Goal: Task Accomplishment & Management: Use online tool/utility

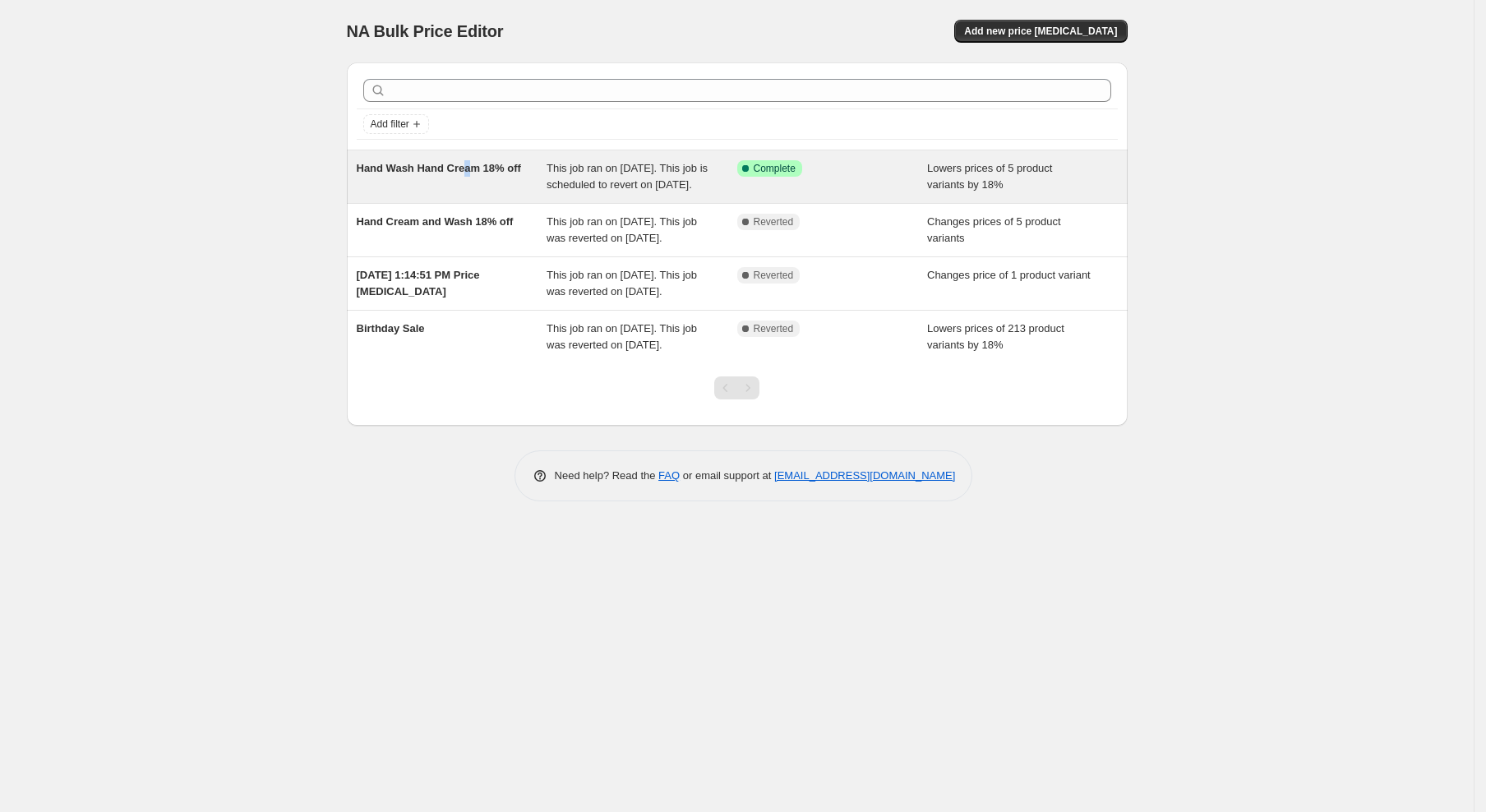
drag, startPoint x: 475, startPoint y: 247, endPoint x: 466, endPoint y: 163, distance: 84.5
click at [466, 163] on span "Hand Wash Hand Cream 18% off" at bounding box center [439, 167] width 164 height 12
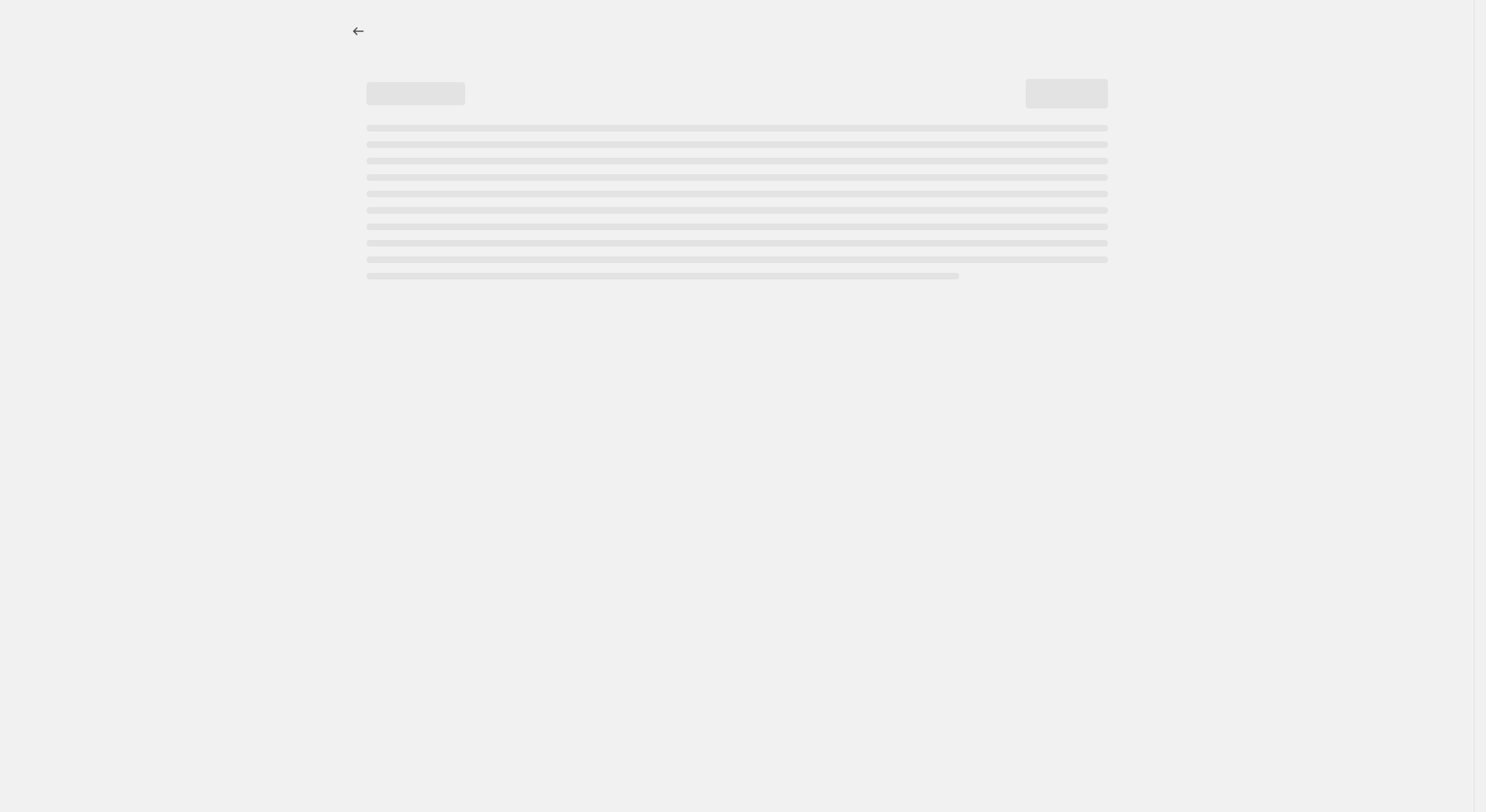
click at [466, 163] on div "Page loading" at bounding box center [737, 161] width 742 height 6
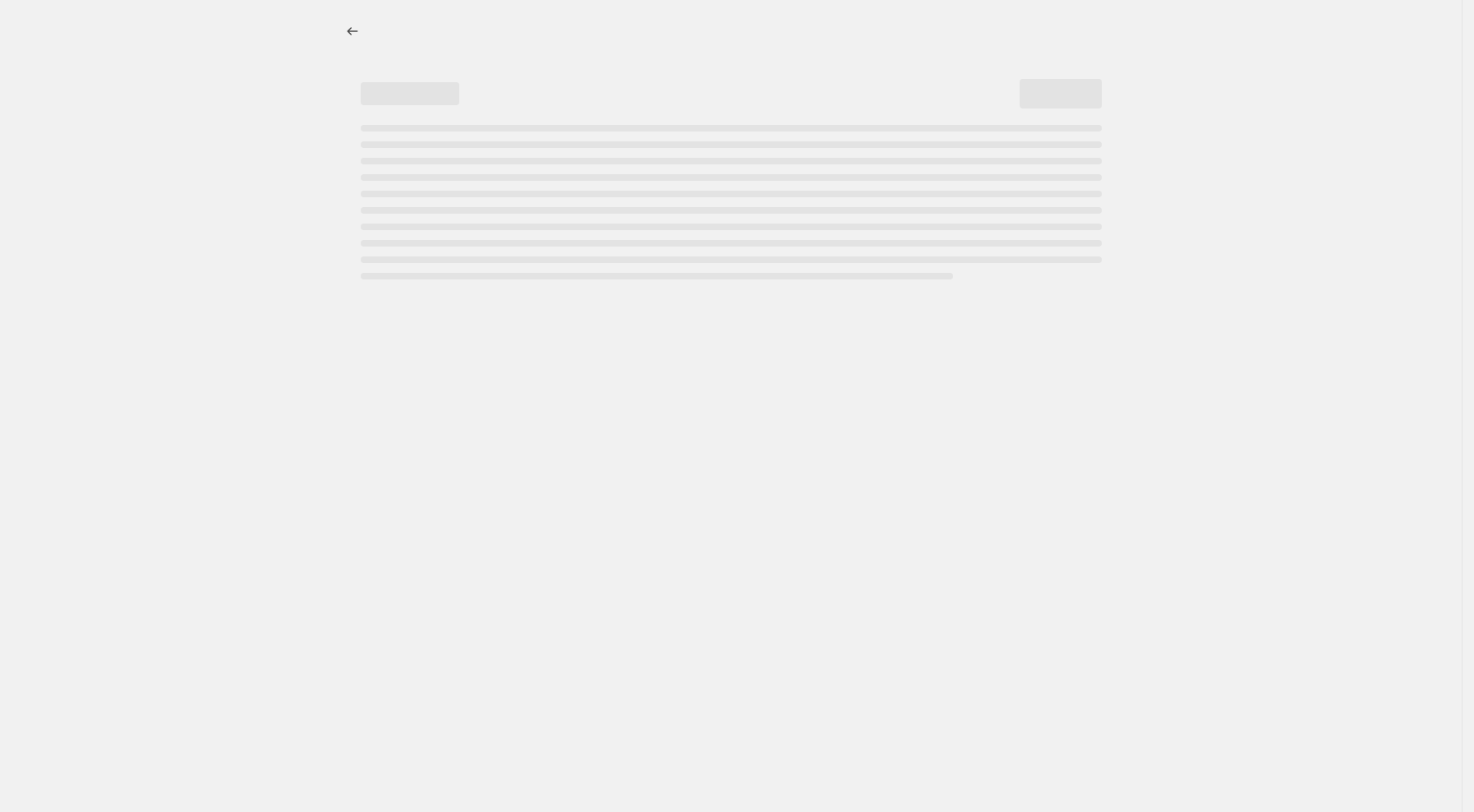
select select "percentage"
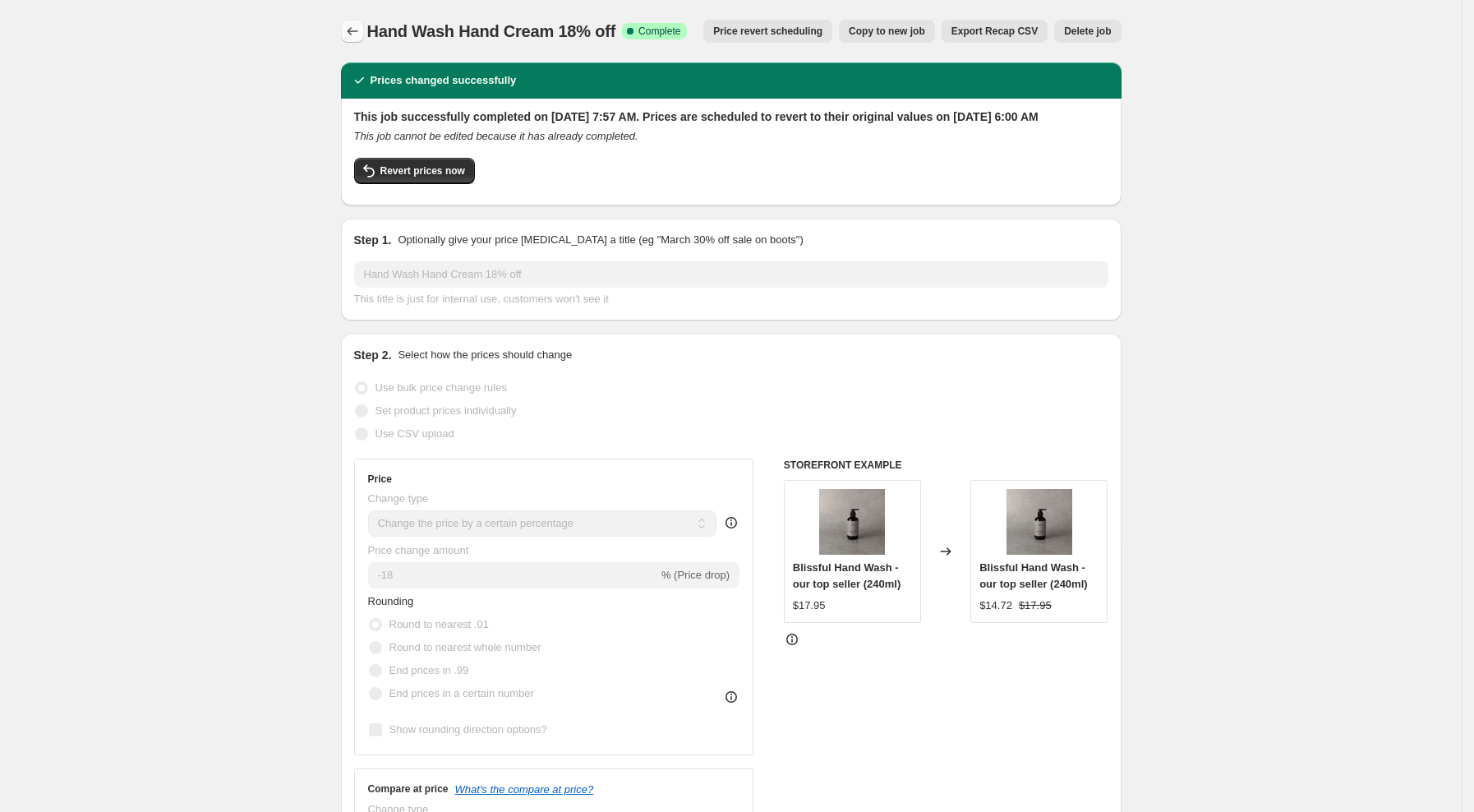
click at [357, 31] on icon "Price change jobs" at bounding box center [352, 31] width 11 height 8
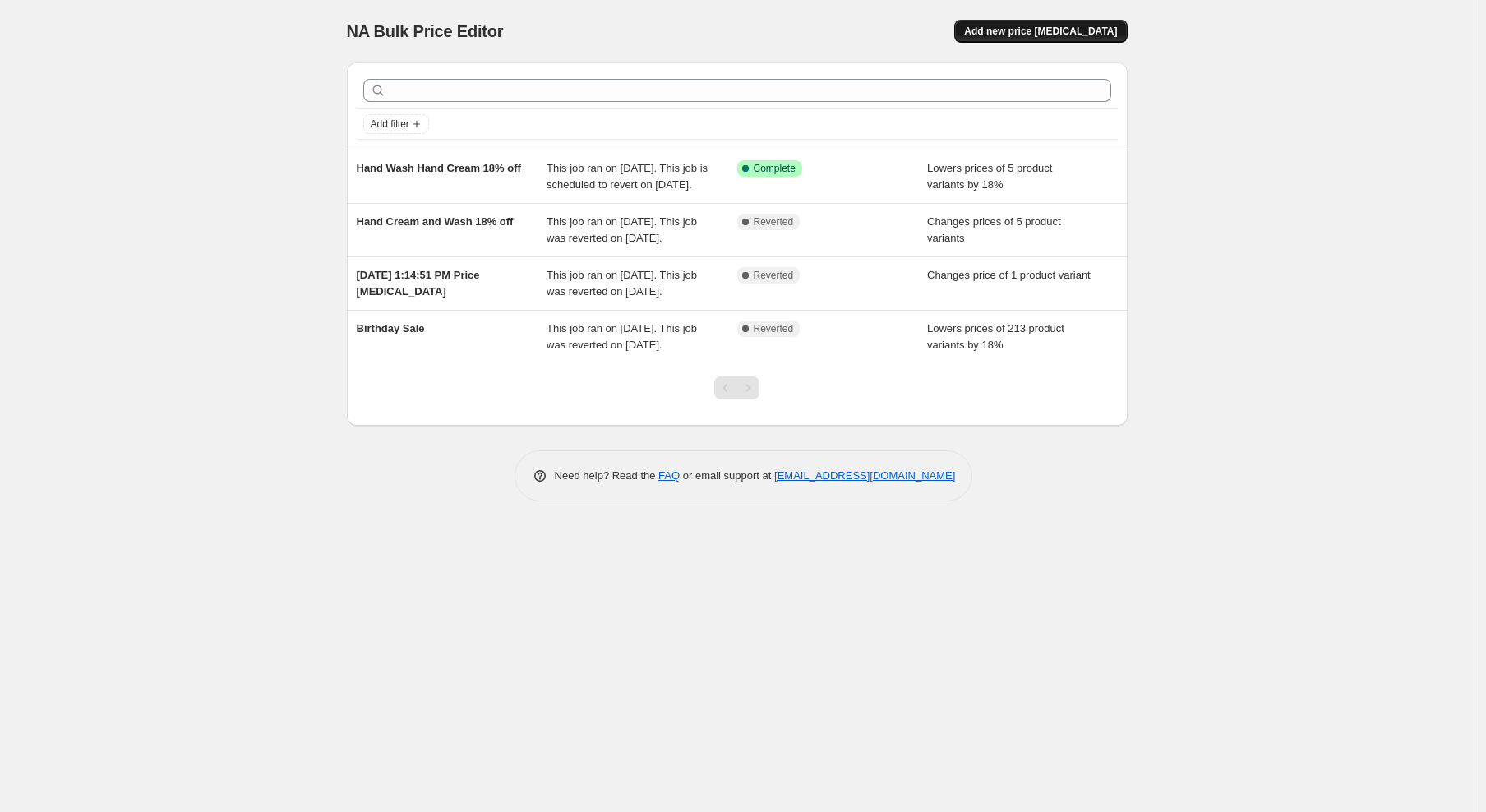
click at [1029, 39] on button "Add new price [MEDICAL_DATA]" at bounding box center [1041, 30] width 173 height 23
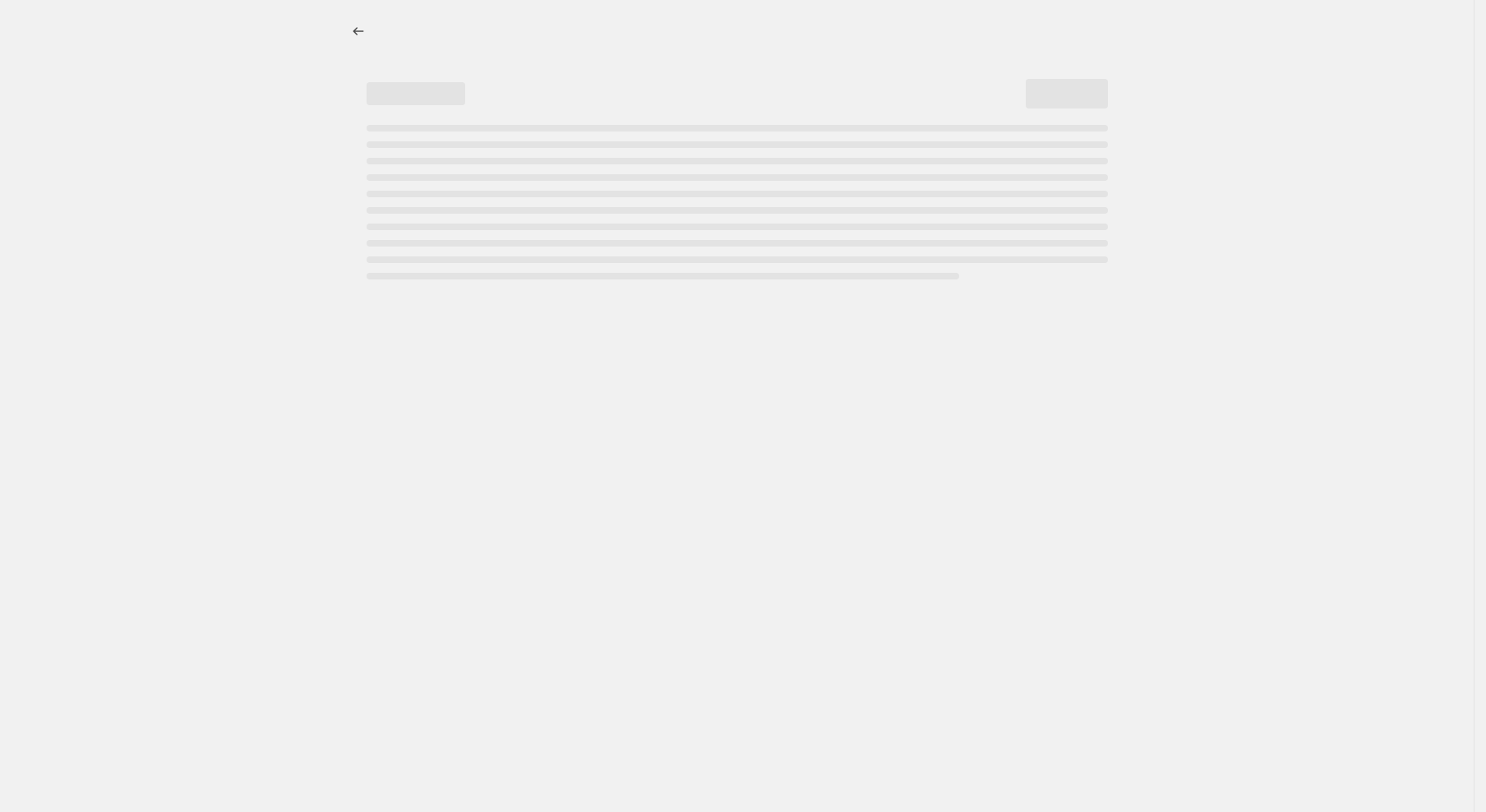
select select "percentage"
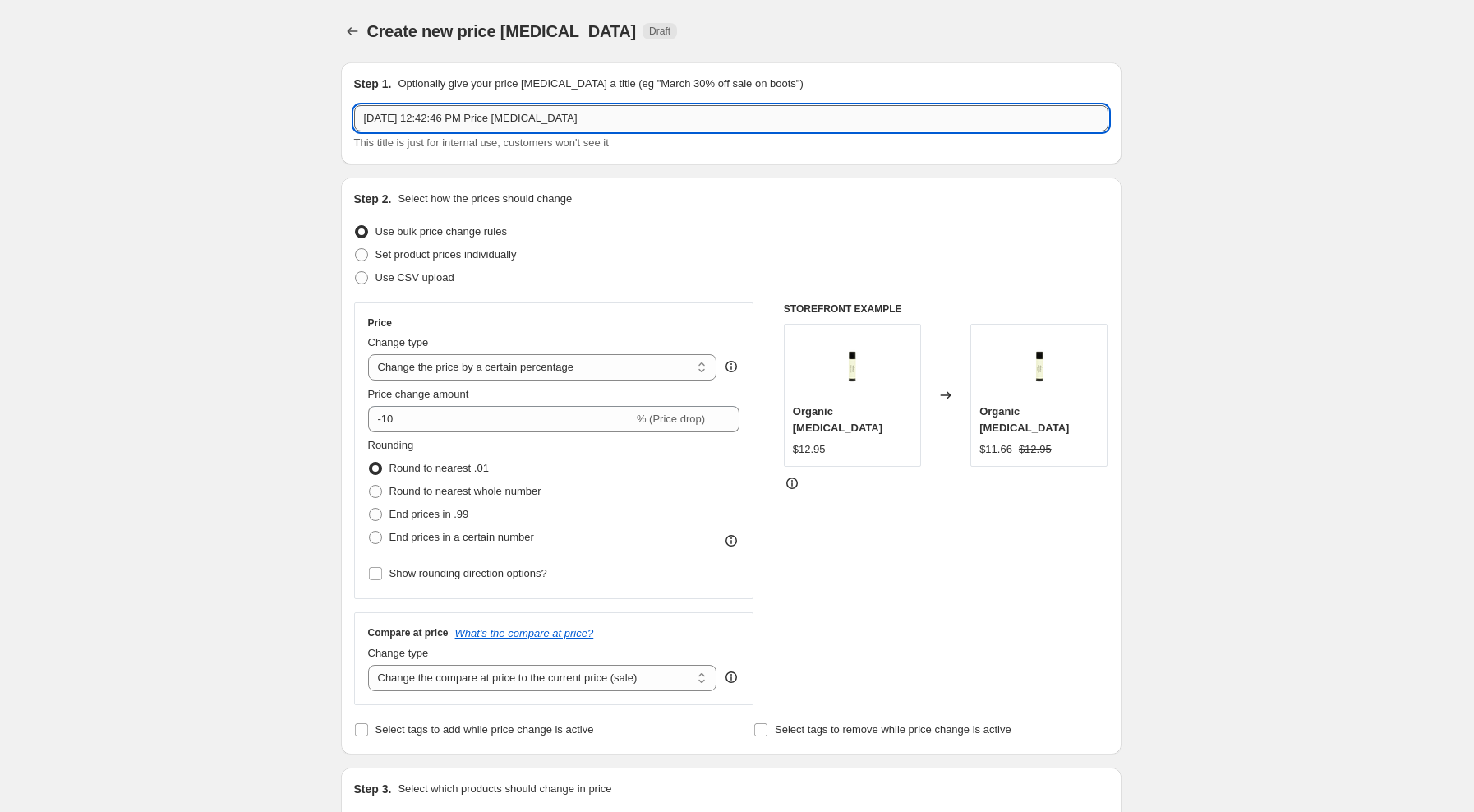
click at [447, 121] on input "[DATE] 12:42:46 PM Price [MEDICAL_DATA]" at bounding box center [731, 118] width 754 height 27
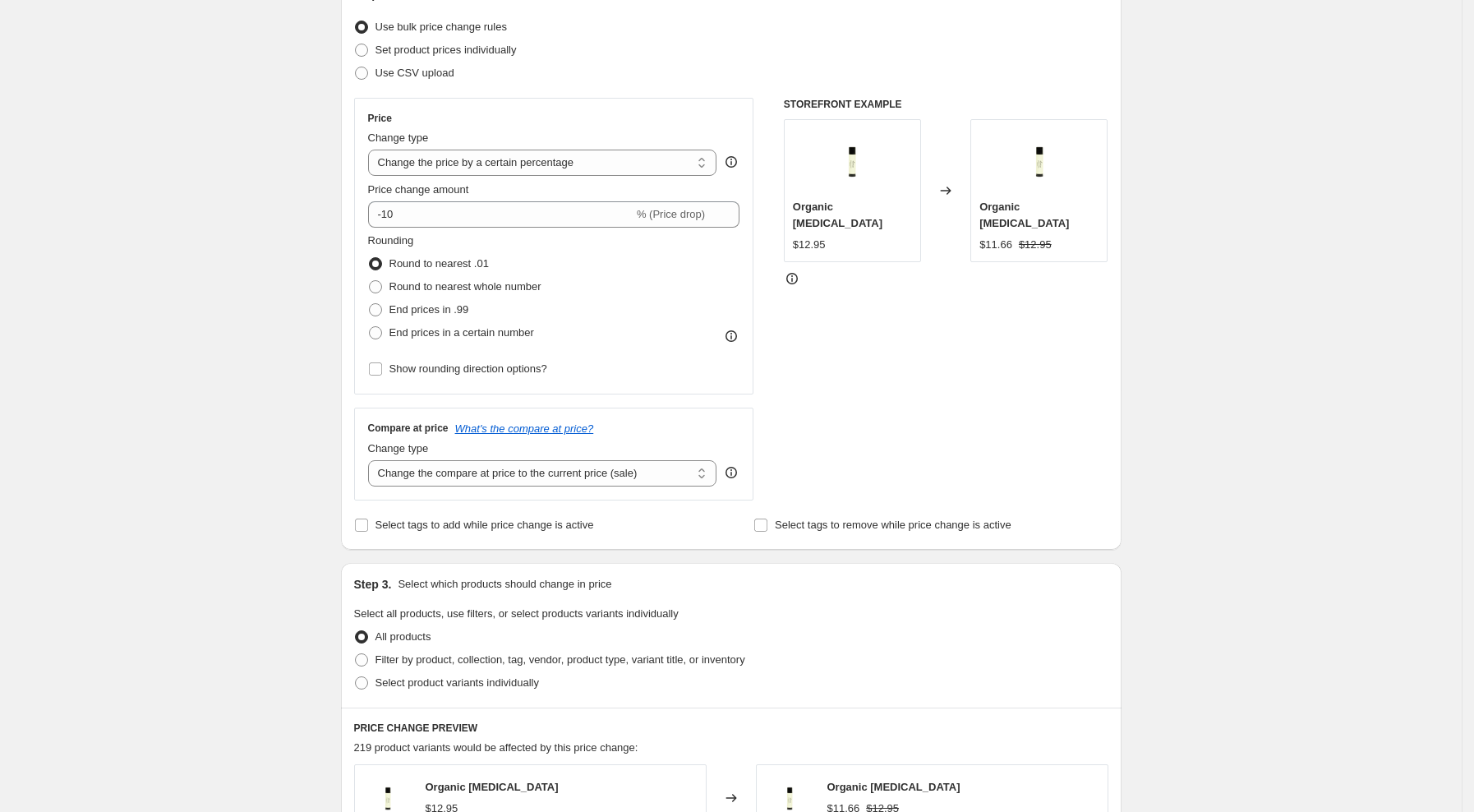
scroll to position [218, 0]
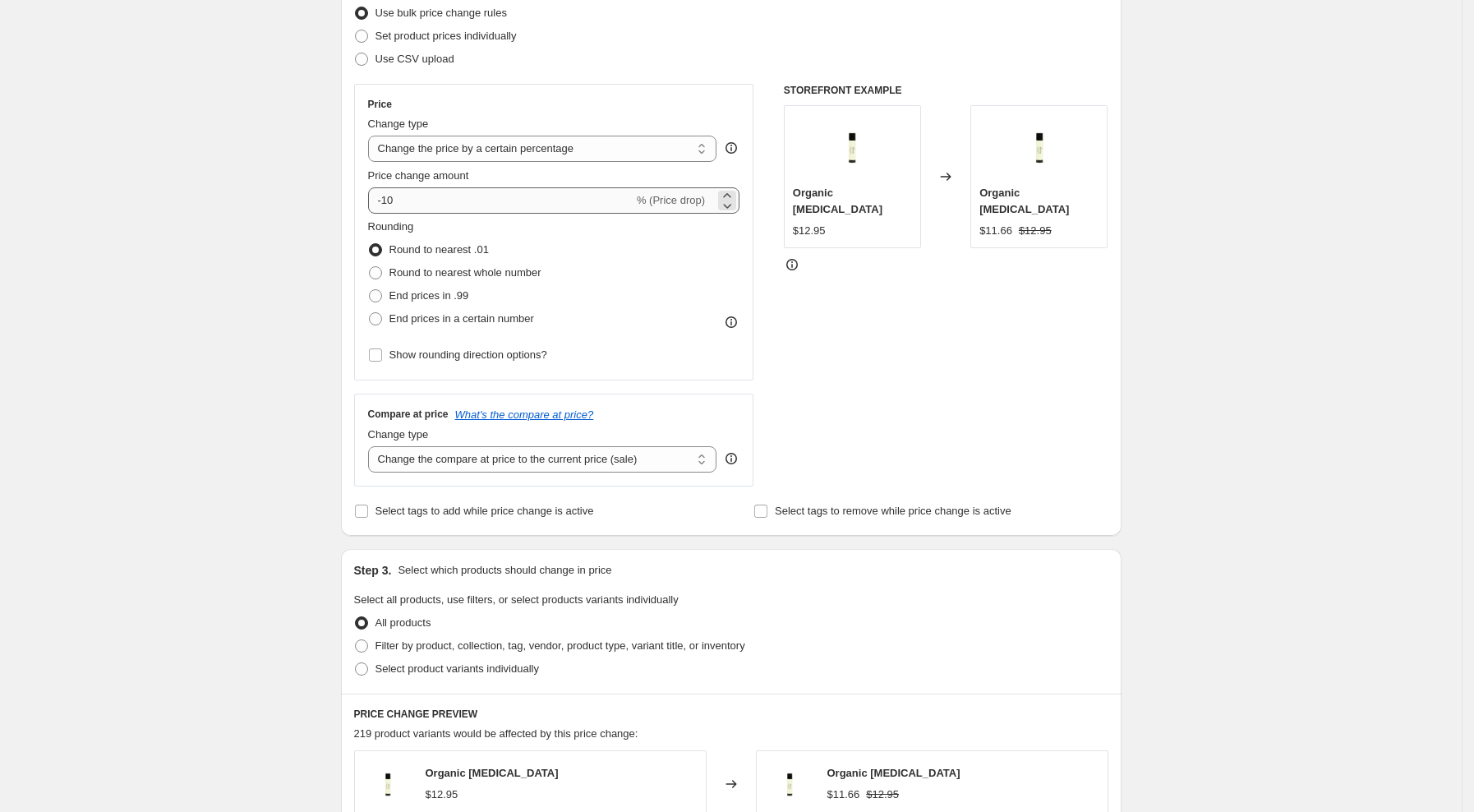
type input "Hand Cream Hand Wash 18% off"
drag, startPoint x: 399, startPoint y: 198, endPoint x: 428, endPoint y: 197, distance: 29.0
click at [427, 197] on input "-10" at bounding box center [500, 200] width 265 height 27
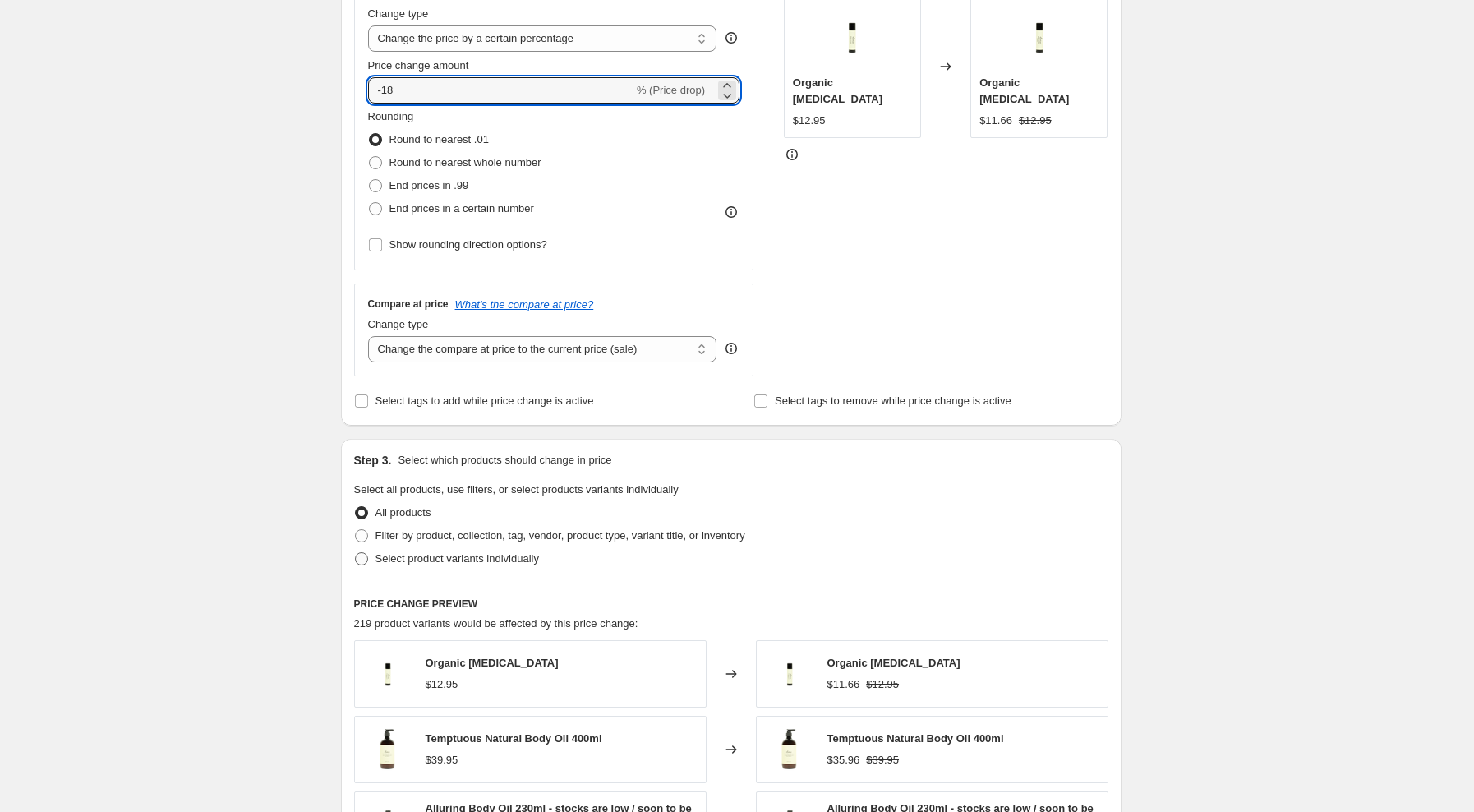
type input "-18"
click at [419, 554] on span "Select product variants individually" at bounding box center [457, 558] width 163 height 12
click at [356, 553] on input "Select product variants individually" at bounding box center [355, 552] width 1 height 1
radio input "true"
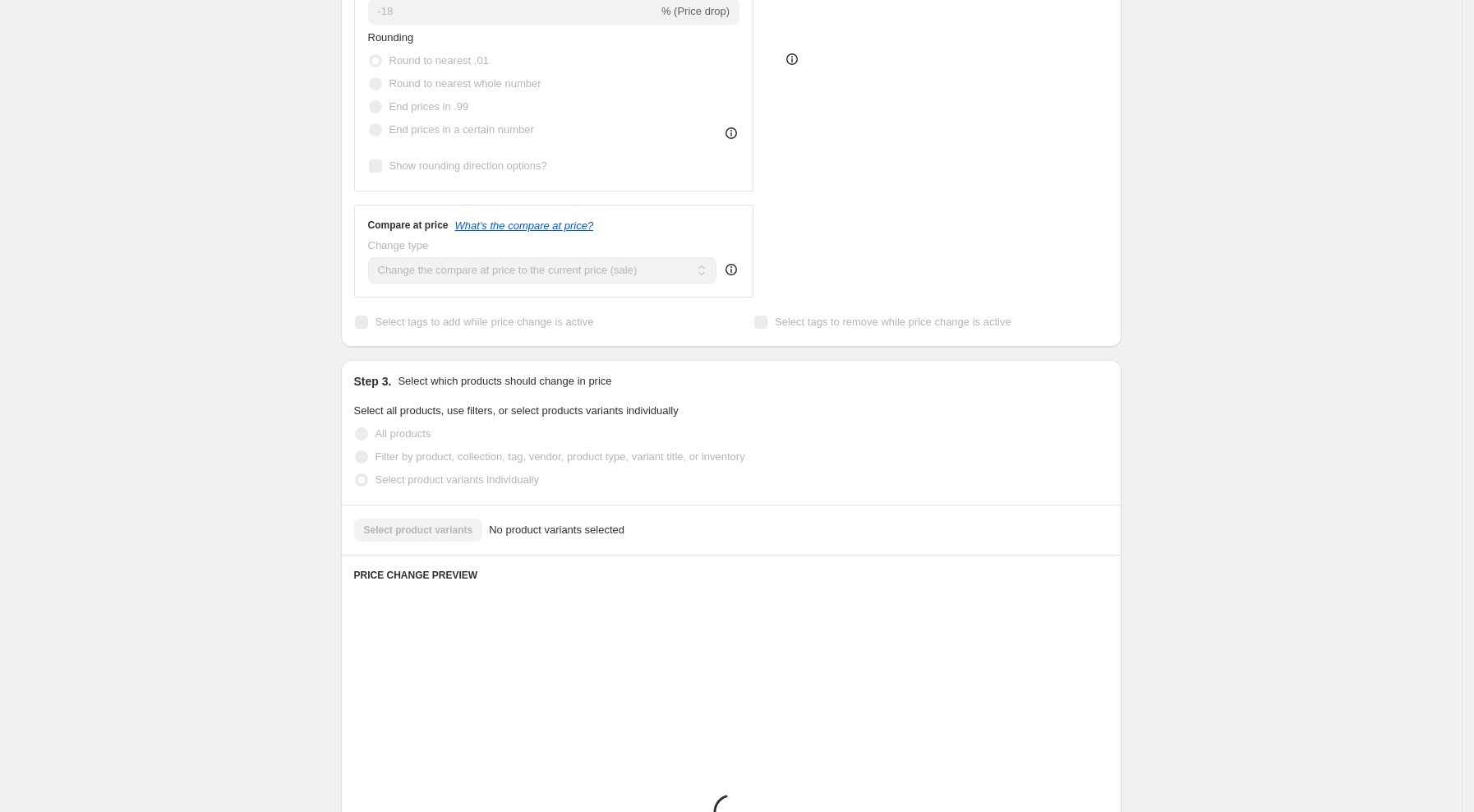
scroll to position [467, 0]
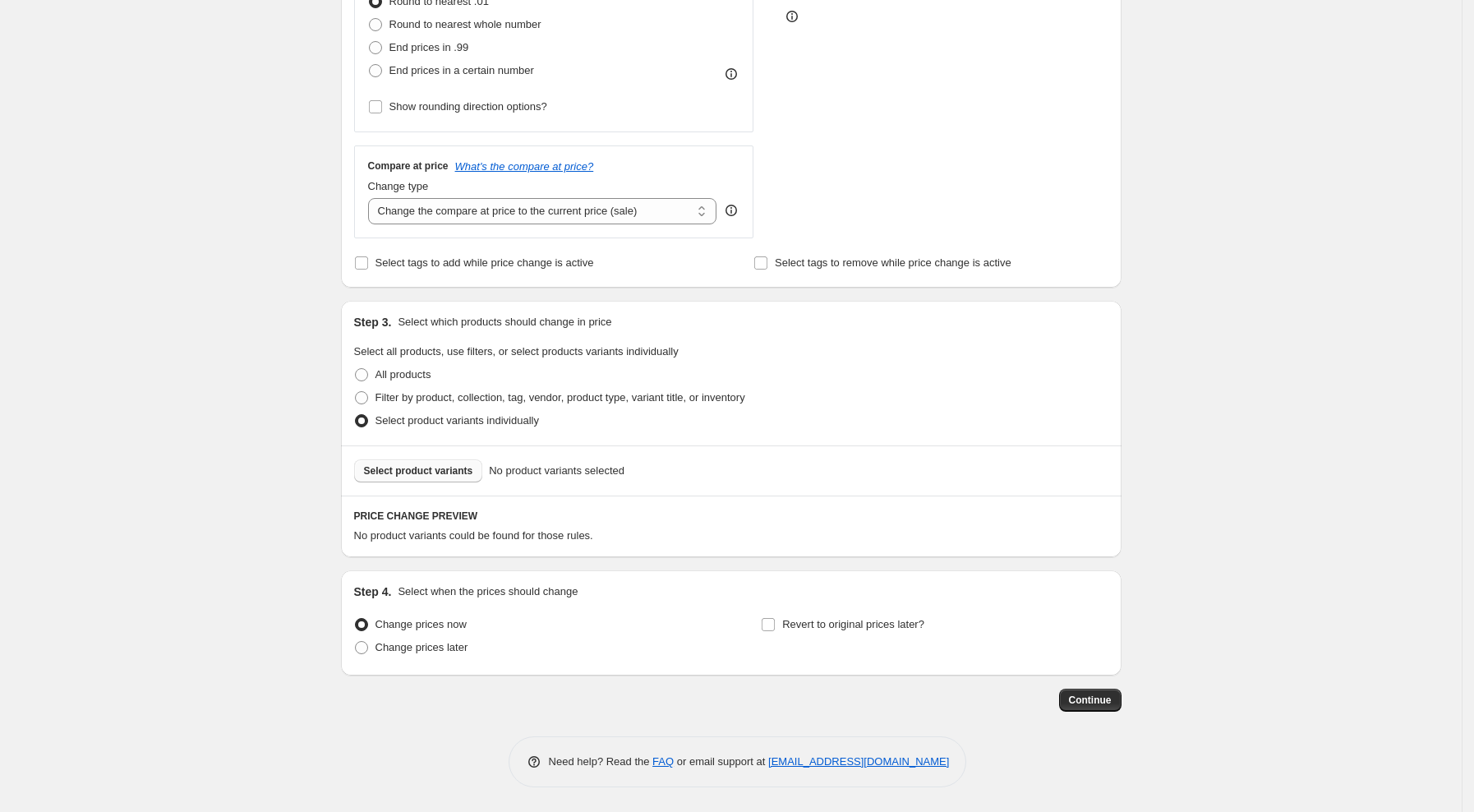
click at [434, 475] on span "Select product variants" at bounding box center [419, 471] width 109 height 13
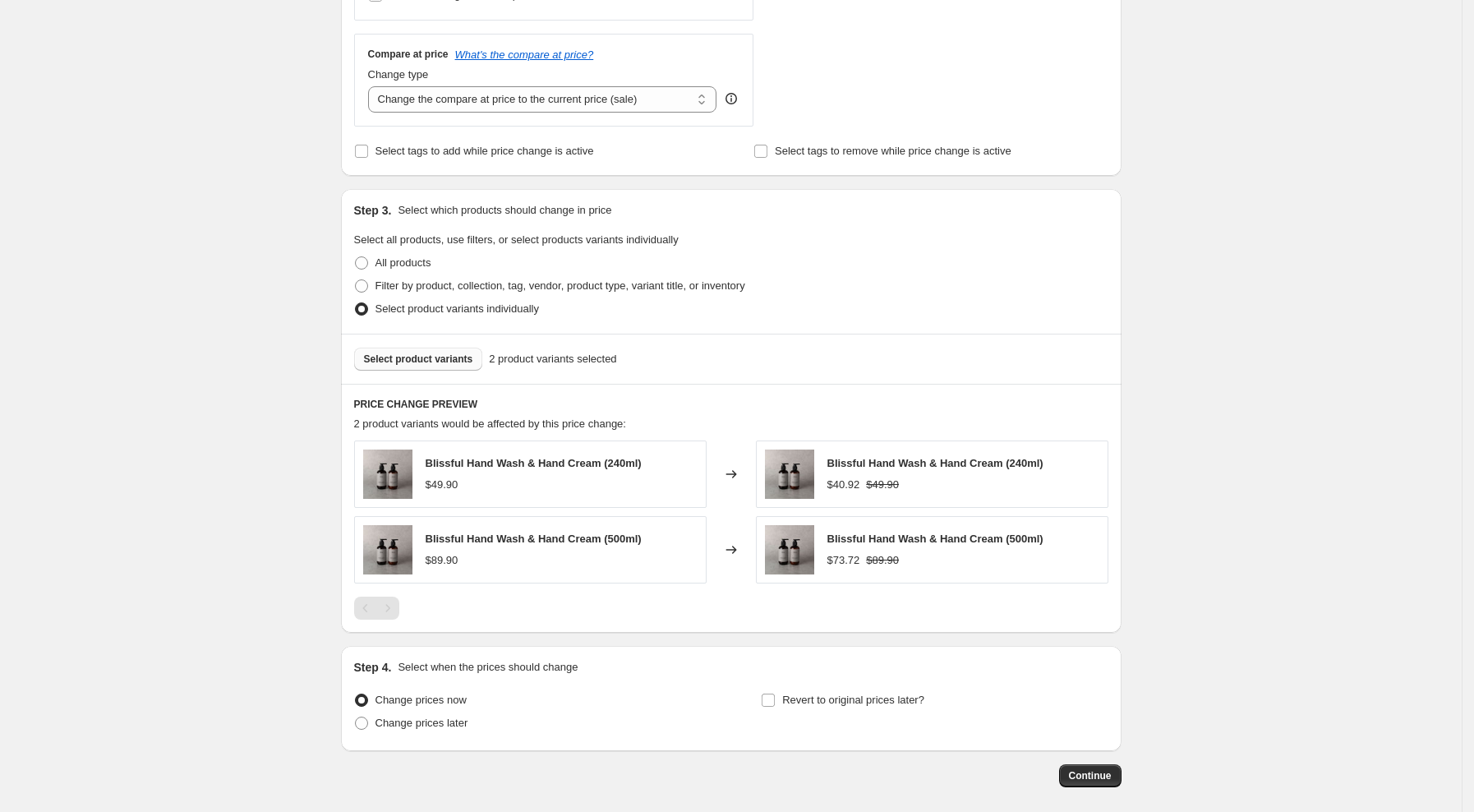
scroll to position [654, 0]
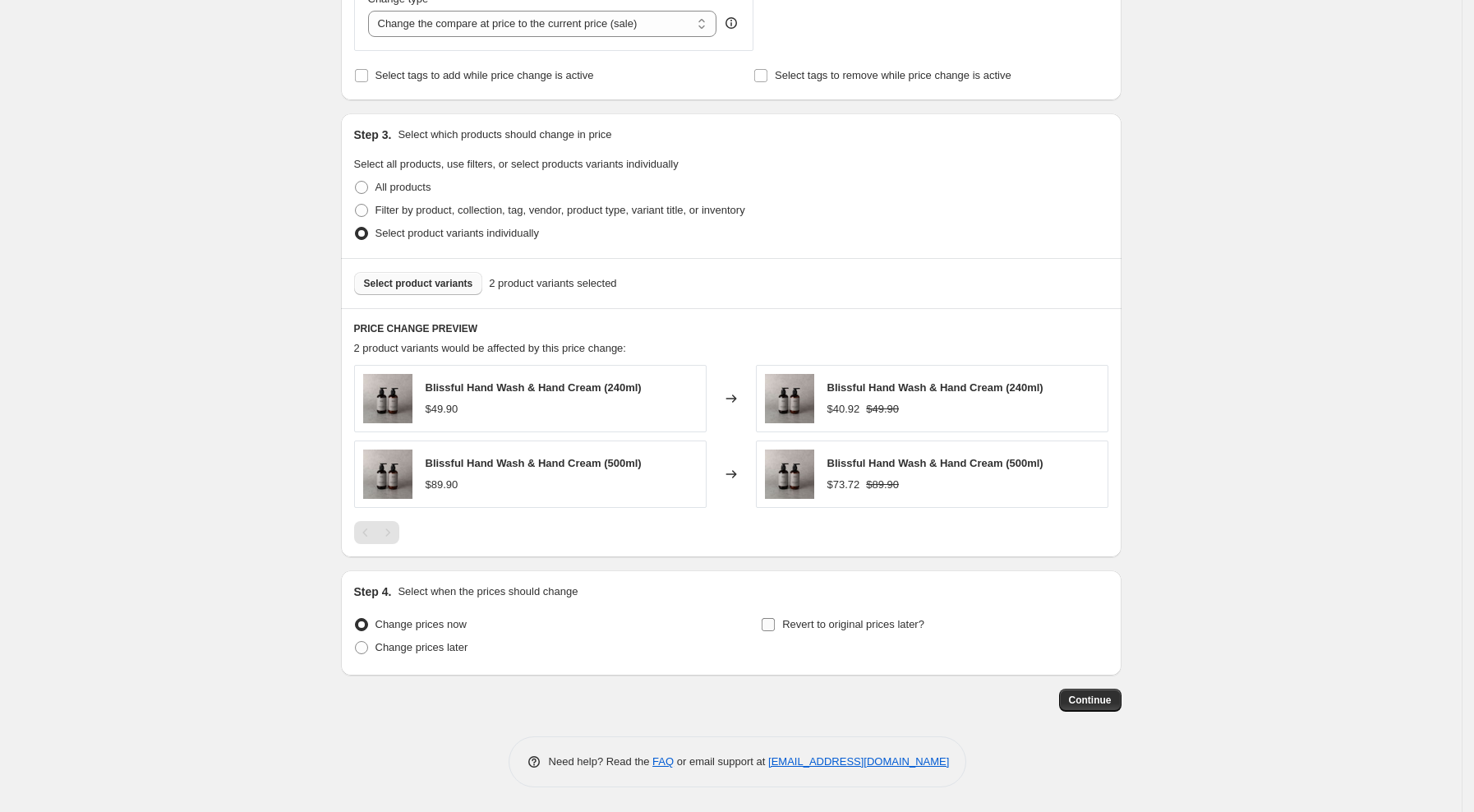
click at [827, 623] on span "Revert to original prices later?" at bounding box center [853, 623] width 142 height 12
click at [775, 623] on input "Revert to original prices later?" at bounding box center [768, 624] width 13 height 13
checkbox input "true"
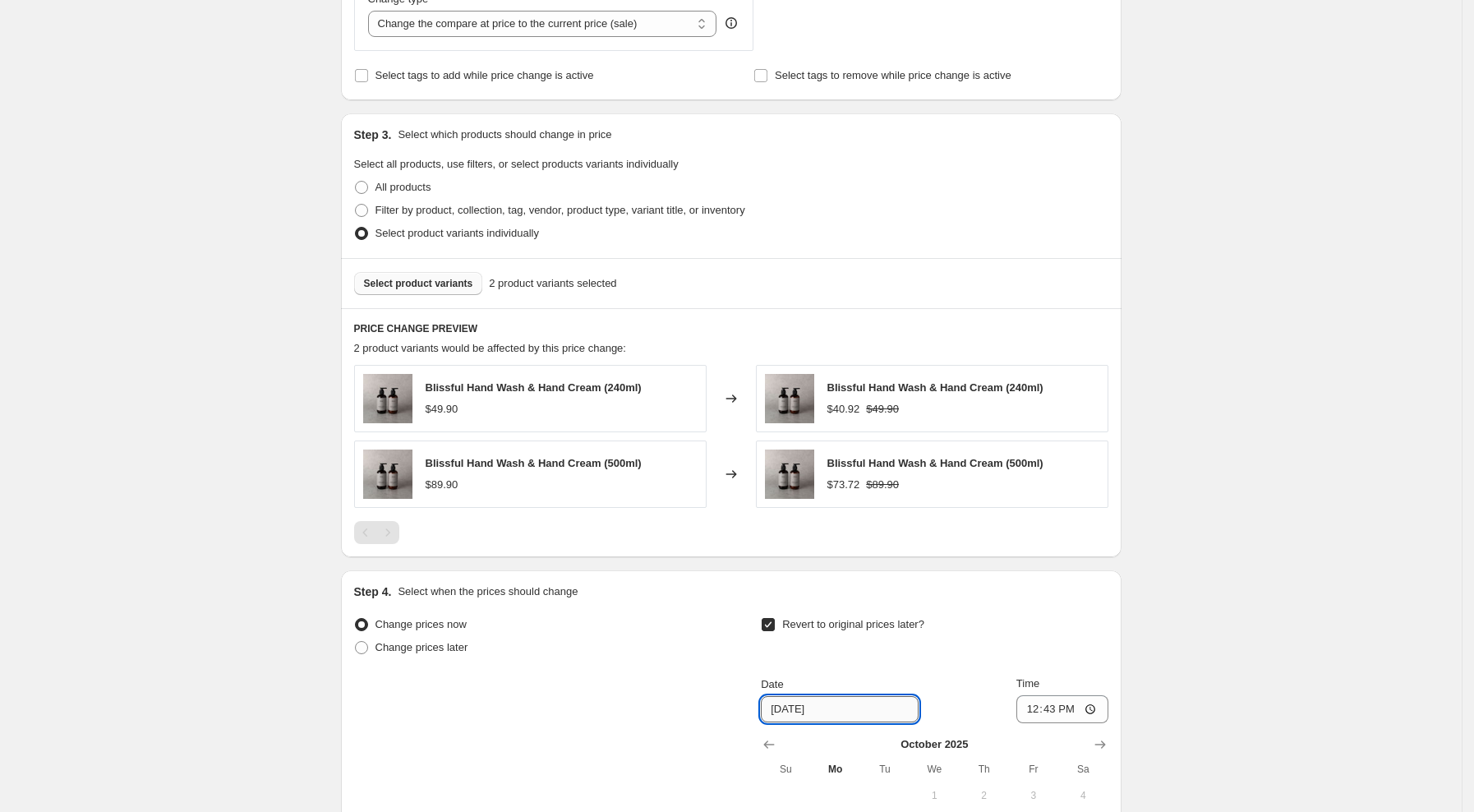
click at [827, 706] on input "[DATE]" at bounding box center [840, 708] width 158 height 27
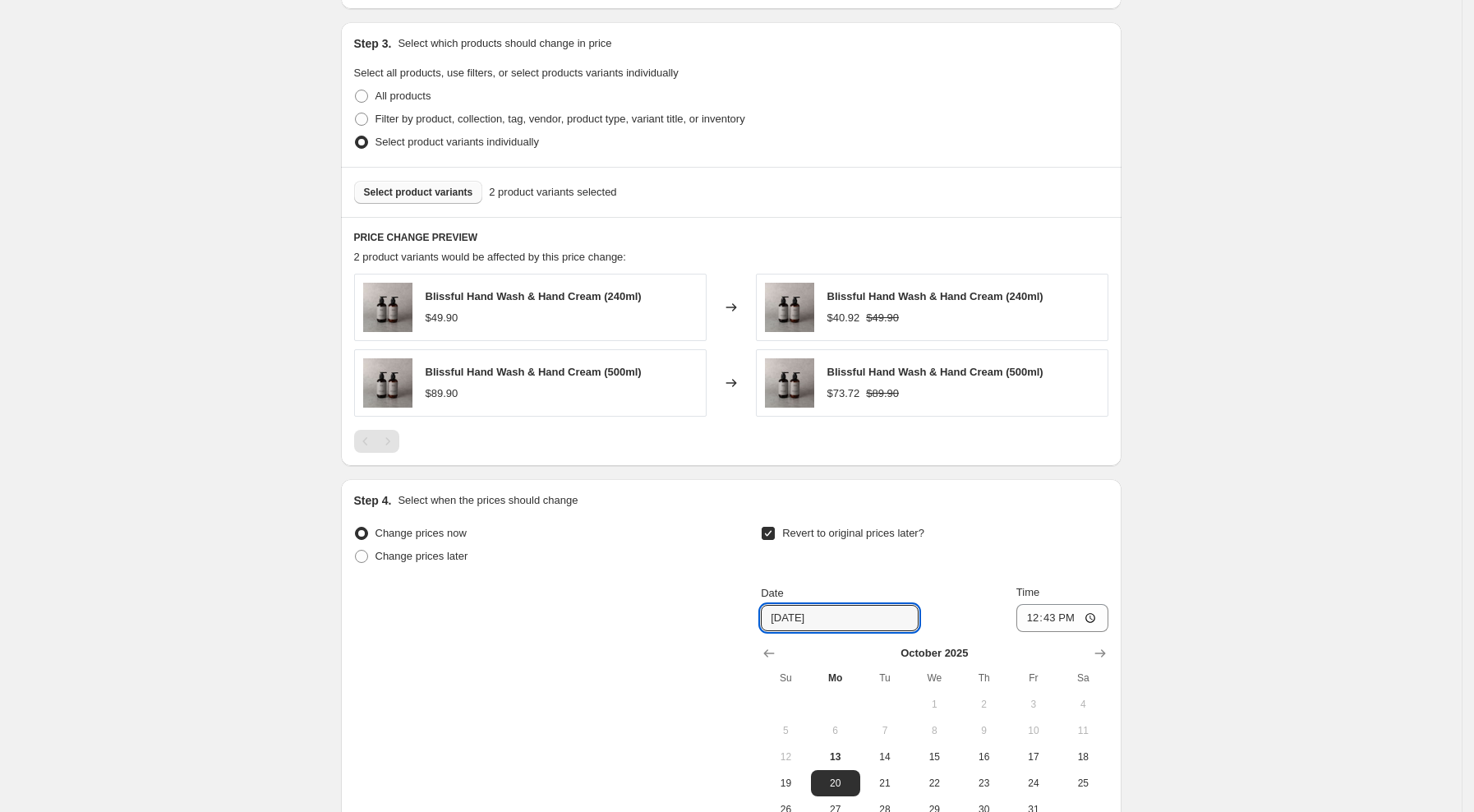
scroll to position [873, 0]
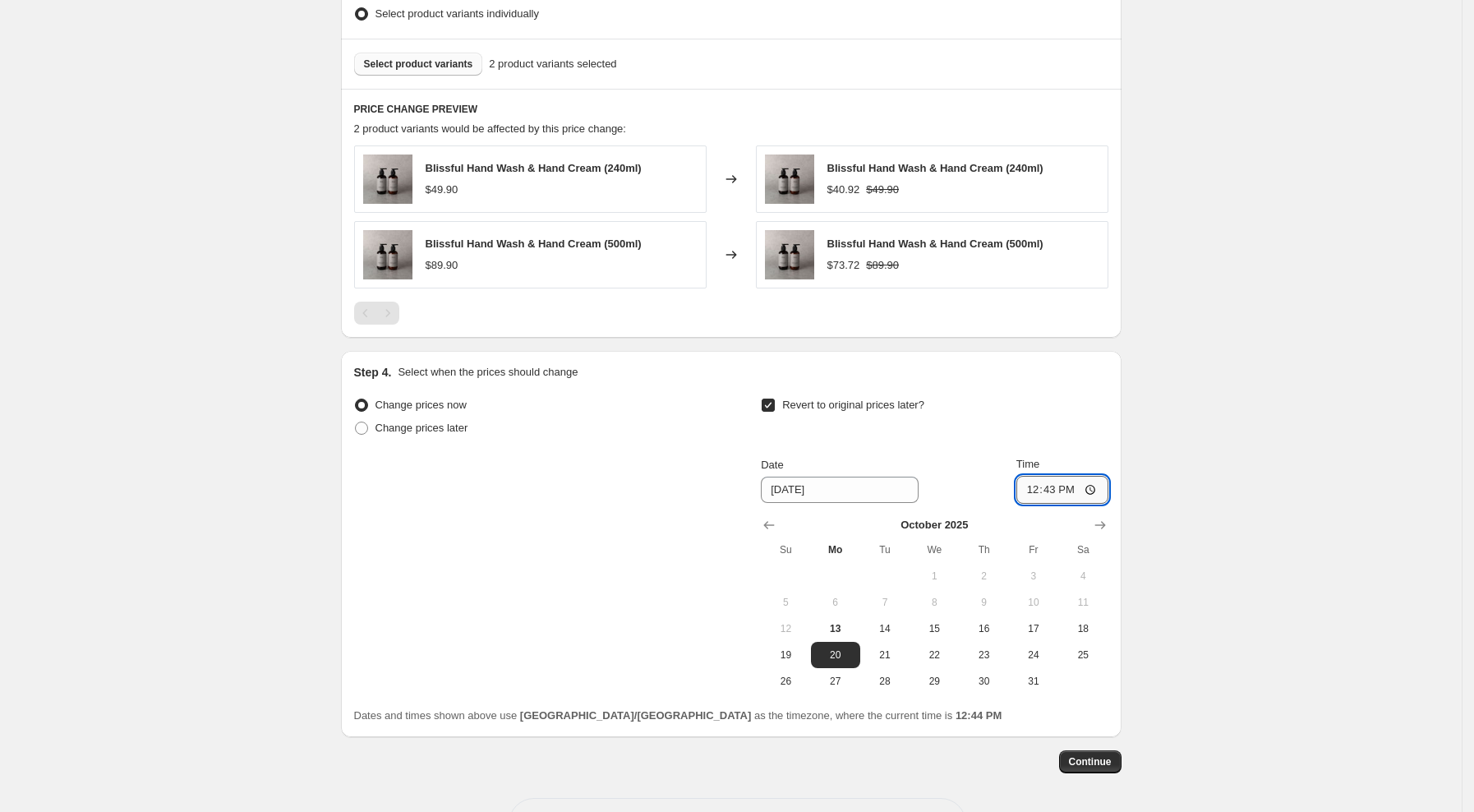
click at [1037, 489] on input "12:43" at bounding box center [1063, 489] width 92 height 28
type input "06:00"
click at [1099, 764] on span "Continue" at bounding box center [1090, 762] width 43 height 13
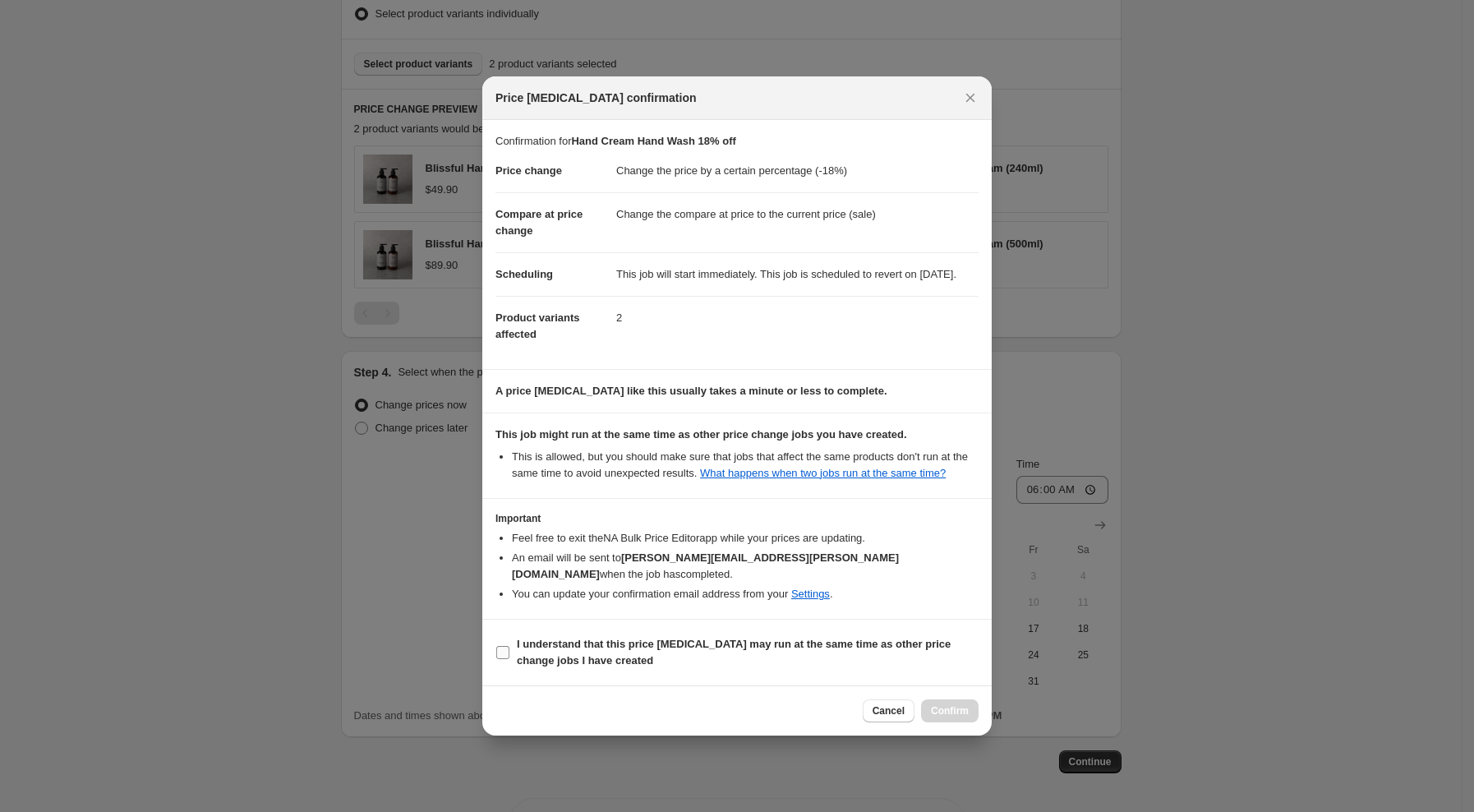
click at [501, 648] on input "I understand that this price [MEDICAL_DATA] may run at the same time as other p…" at bounding box center [503, 652] width 13 height 13
checkbox input "true"
click at [943, 714] on span "Confirm" at bounding box center [949, 710] width 38 height 13
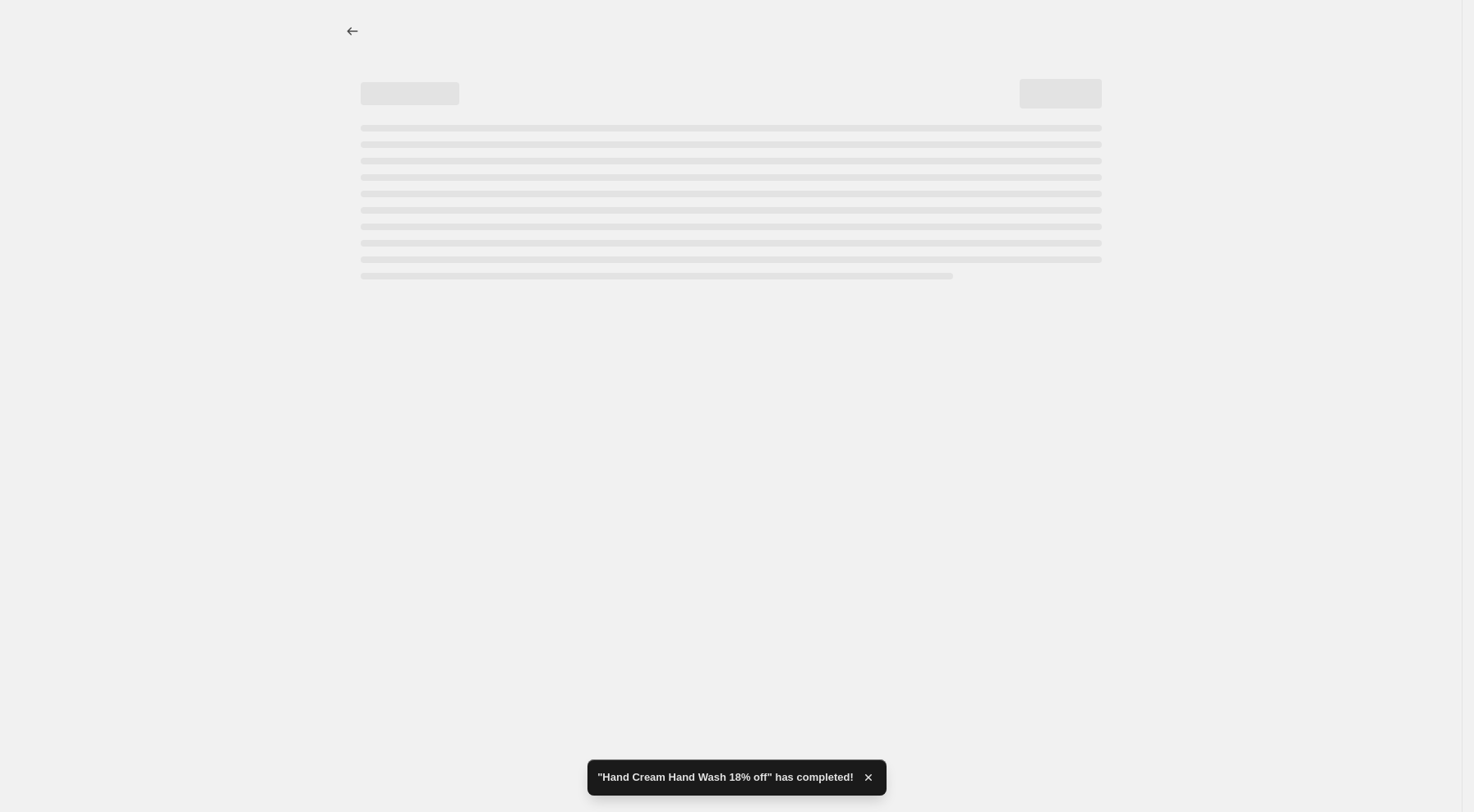
select select "percentage"
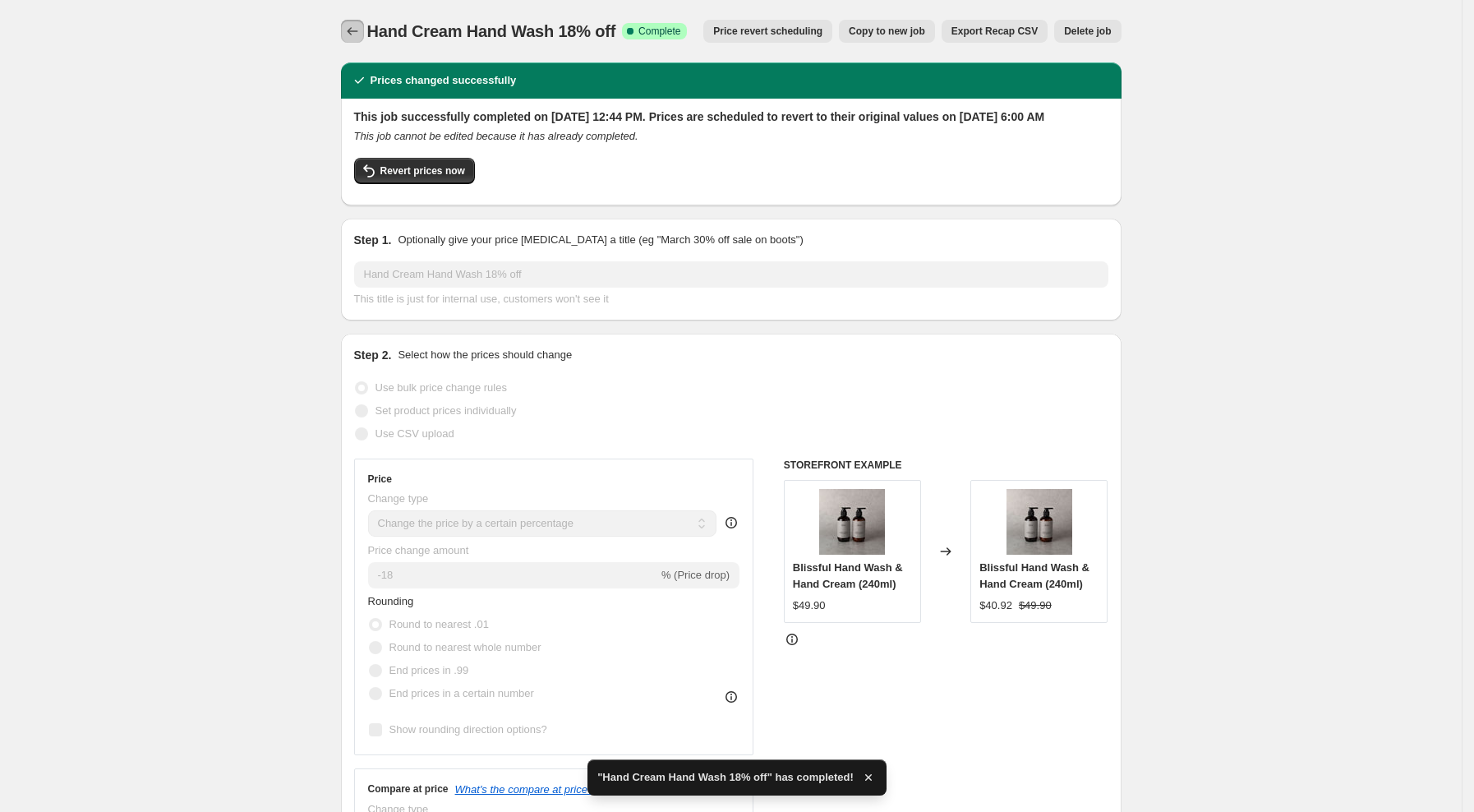
click at [361, 34] on icon "Price change jobs" at bounding box center [352, 31] width 17 height 17
